Goal: Transaction & Acquisition: Book appointment/travel/reservation

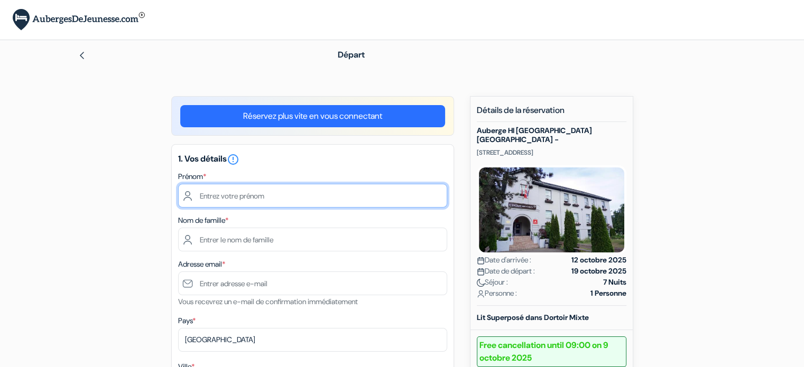
click at [310, 205] on input "text" at bounding box center [312, 196] width 269 height 24
type input "[PERSON_NAME]"
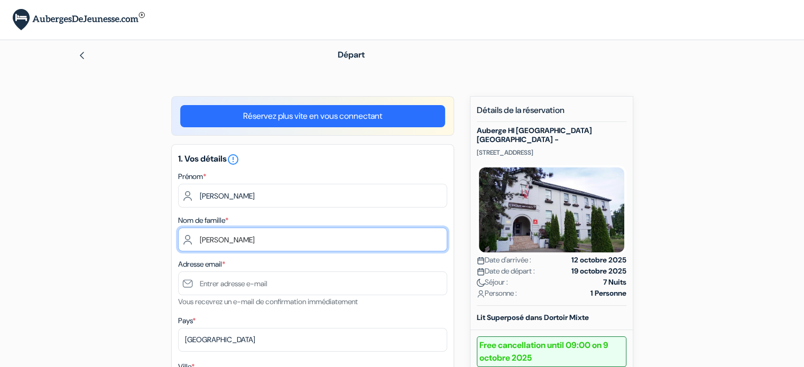
type input "[PERSON_NAME]"
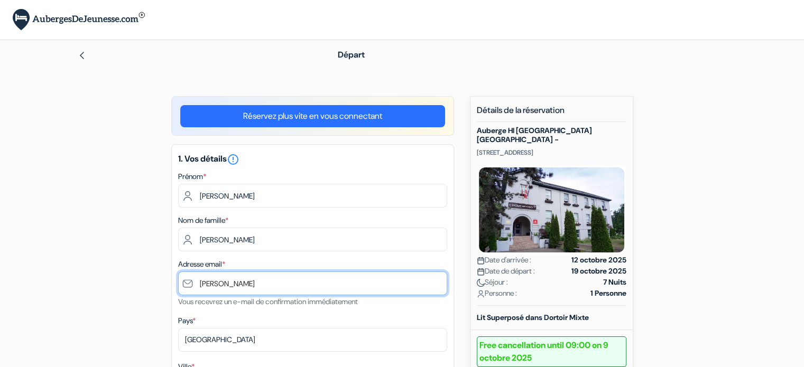
type input "[PERSON_NAME][EMAIL_ADDRESS][PERSON_NAME][DOMAIN_NAME]"
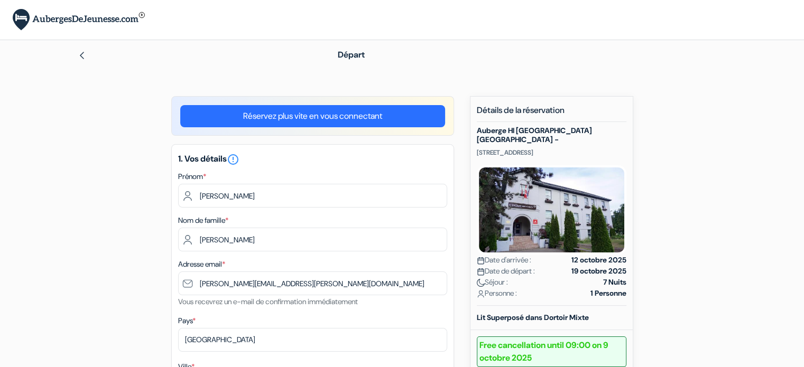
type input "Rosemère"
type input "[STREET_ADDRESS]"
type input "J7A 4S8"
type input "5149521311"
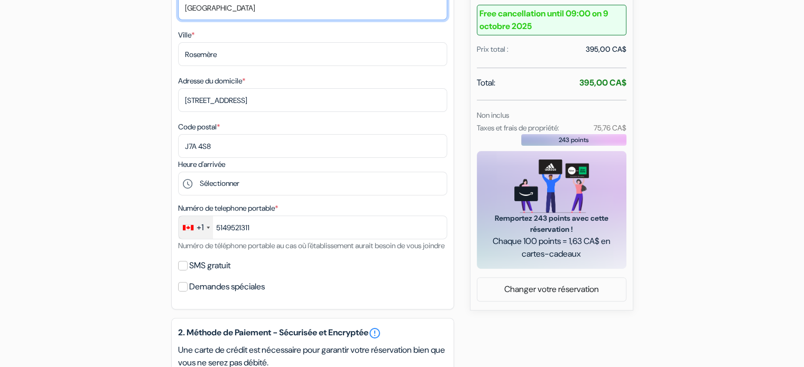
scroll to position [338, 0]
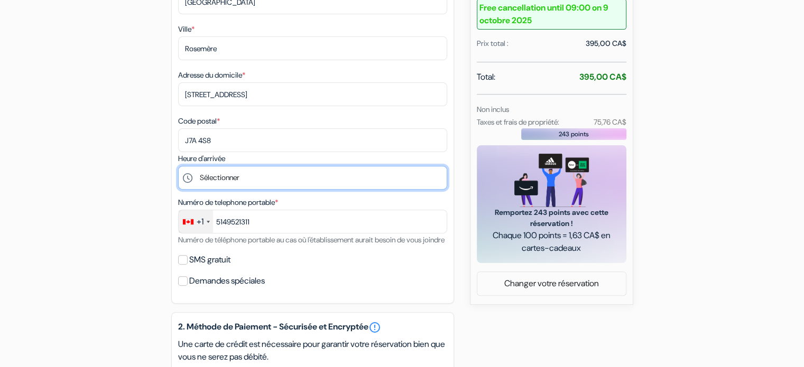
click at [295, 178] on select "Sélectionner 16:00 17:00 18:00 19:00 20:00 21:00 22:00 23:00 0:00" at bounding box center [312, 178] width 269 height 24
select select "16"
click at [178, 167] on select "Sélectionner 16:00 17:00 18:00 19:00 20:00 21:00 22:00 23:00 0:00" at bounding box center [312, 178] width 269 height 24
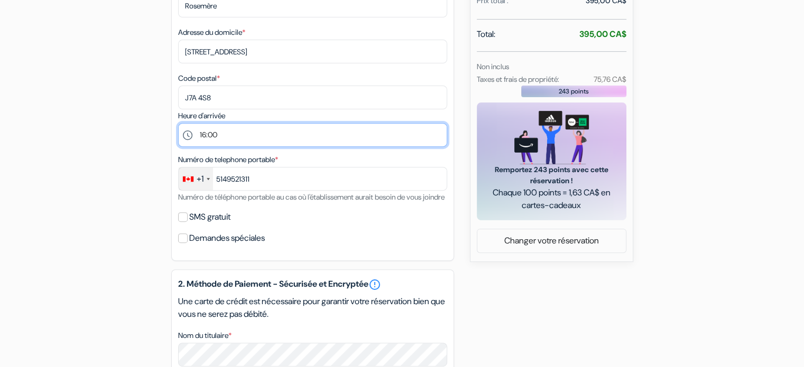
scroll to position [383, 0]
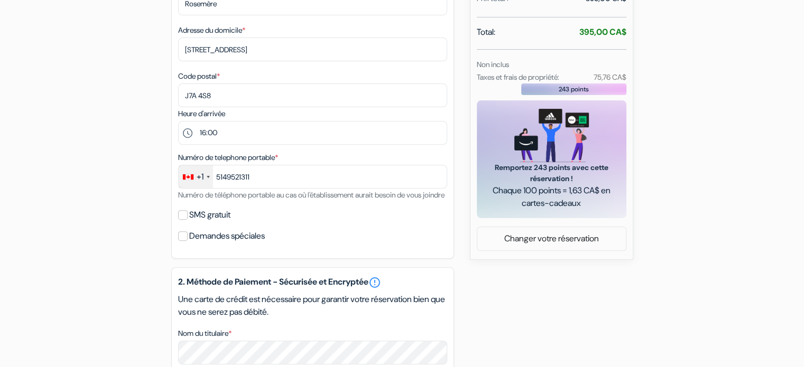
click at [211, 222] on label "SMS gratuit" at bounding box center [209, 215] width 41 height 15
click at [188, 220] on input "SMS gratuit" at bounding box center [183, 215] width 10 height 10
checkbox input "true"
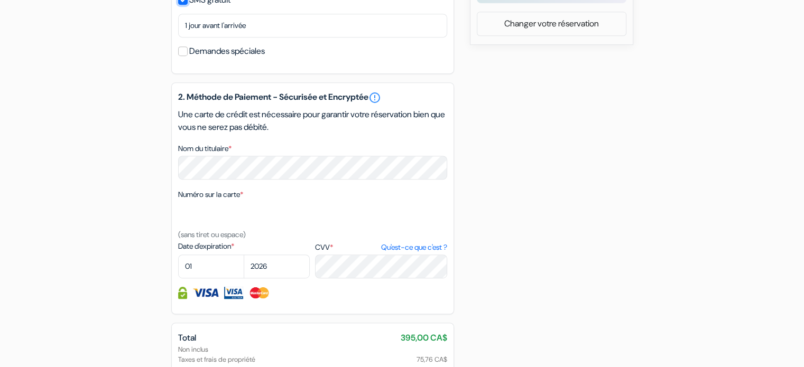
scroll to position [620, 0]
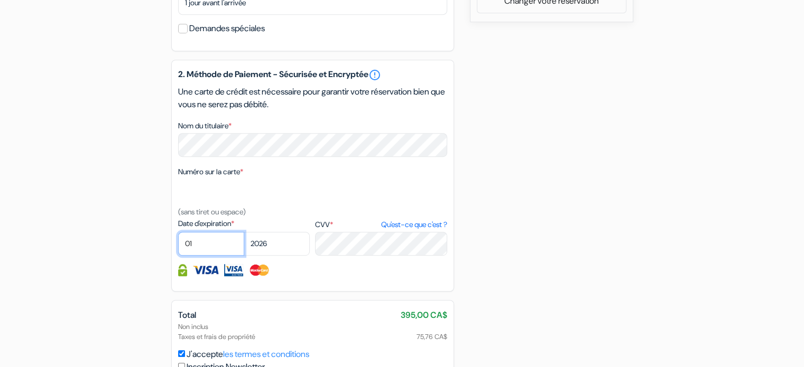
select select "02"
click at [275, 256] on select "2025 2026 2027 2028 2029 2030 2031 2032 2033 2034 2035 2036 2037 2038 2039 2040…" at bounding box center [277, 244] width 66 height 24
select select "2028"
click at [244, 246] on select "2025 2026 2027 2028 2029 2030 2031 2032 2033 2034 2035 2036 2037 2038 2039 2040…" at bounding box center [277, 244] width 66 height 24
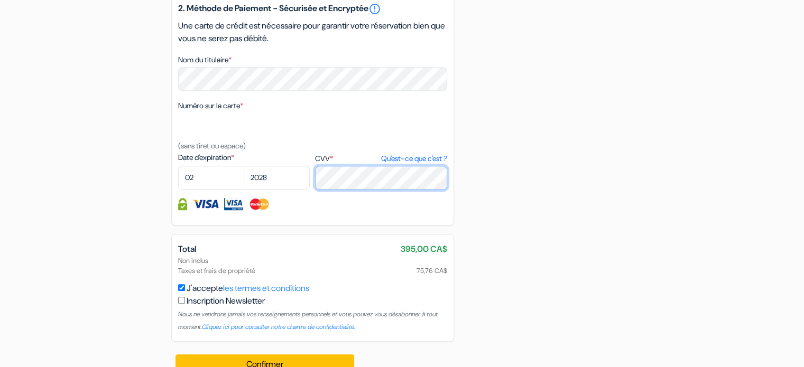
scroll to position [721, 0]
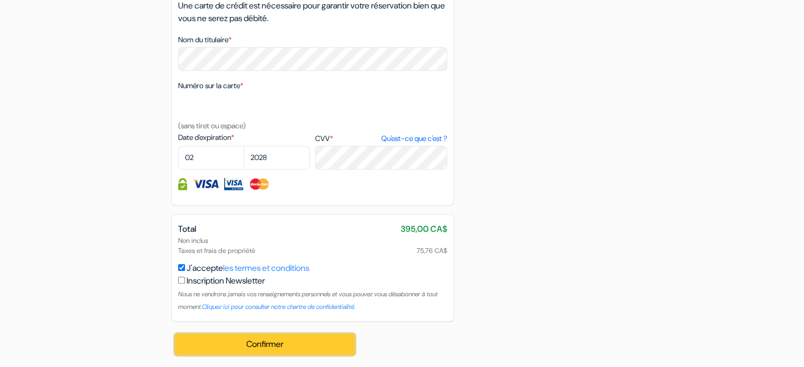
click at [304, 349] on button "Confirmer Loading..." at bounding box center [264, 345] width 179 height 20
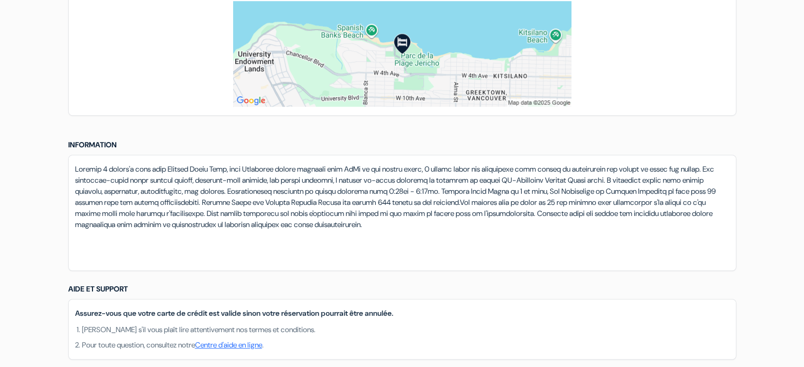
scroll to position [763, 0]
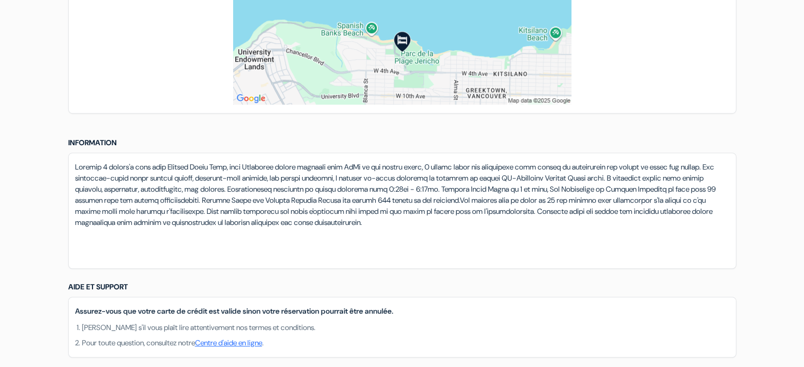
click at [309, 166] on p at bounding box center [402, 195] width 654 height 67
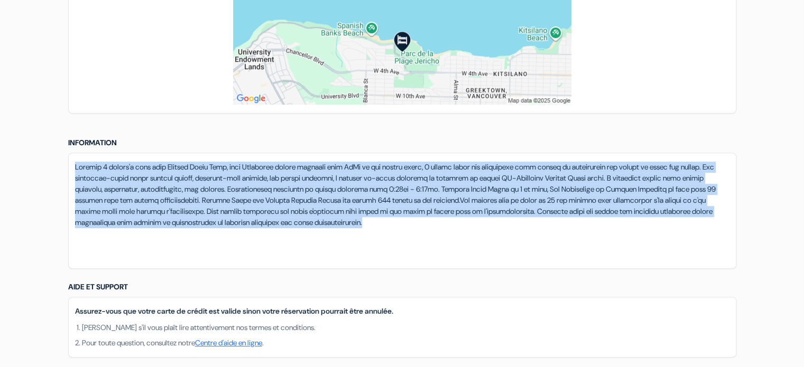
click at [309, 166] on p at bounding box center [402, 195] width 654 height 67
click at [533, 201] on p at bounding box center [402, 195] width 654 height 67
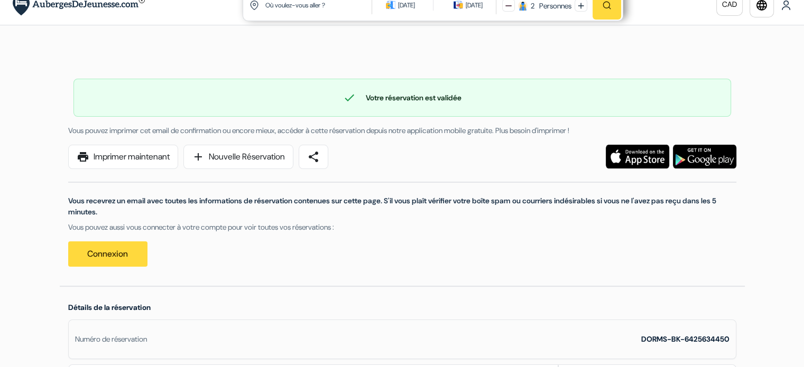
scroll to position [0, 0]
